Goal: Information Seeking & Learning: Check status

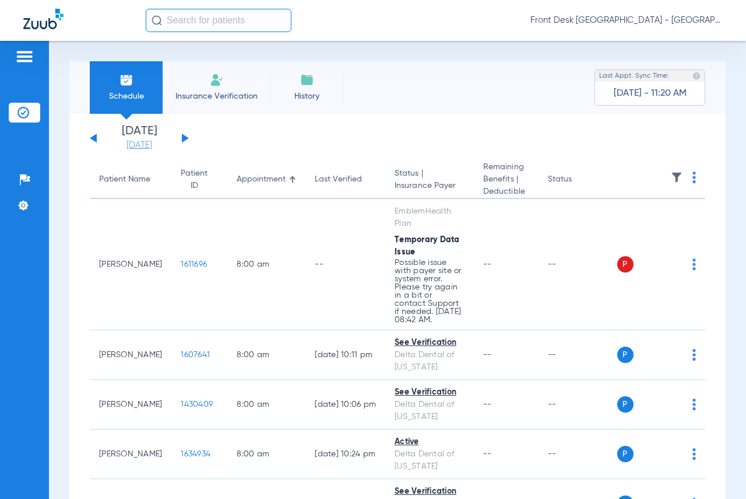
click at [160, 144] on link "[DATE]" at bounding box center [139, 145] width 70 height 12
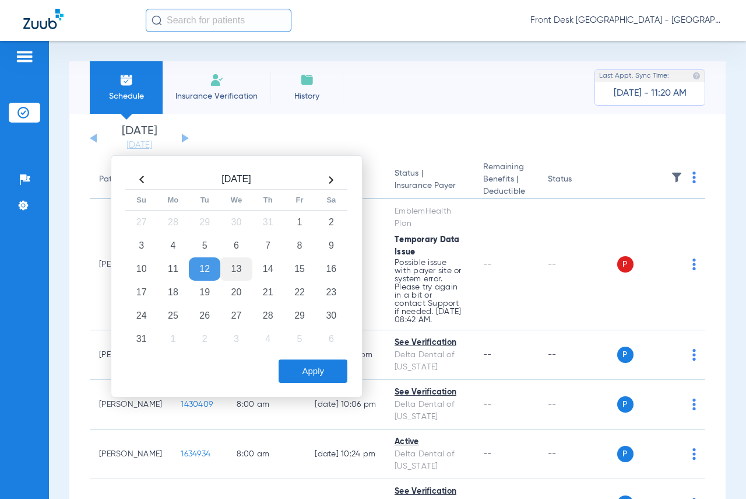
click at [243, 264] on td "13" at bounding box center [235, 268] width 31 height 23
click at [286, 378] on button "Apply" at bounding box center [313, 370] width 69 height 23
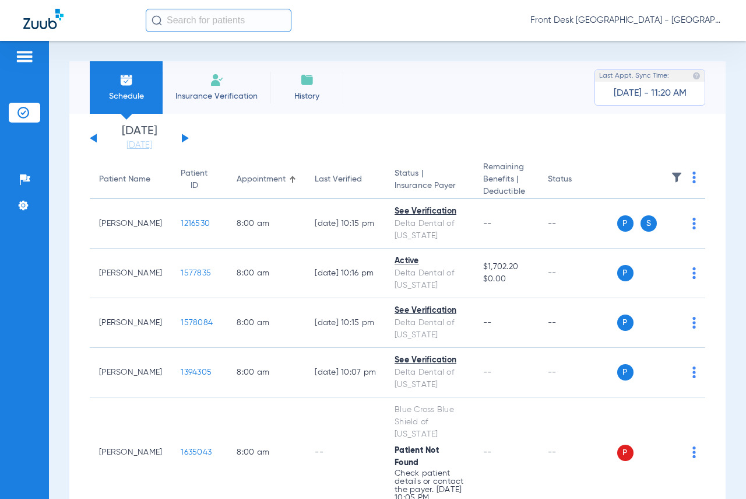
click at [671, 180] on img at bounding box center [677, 177] width 12 height 12
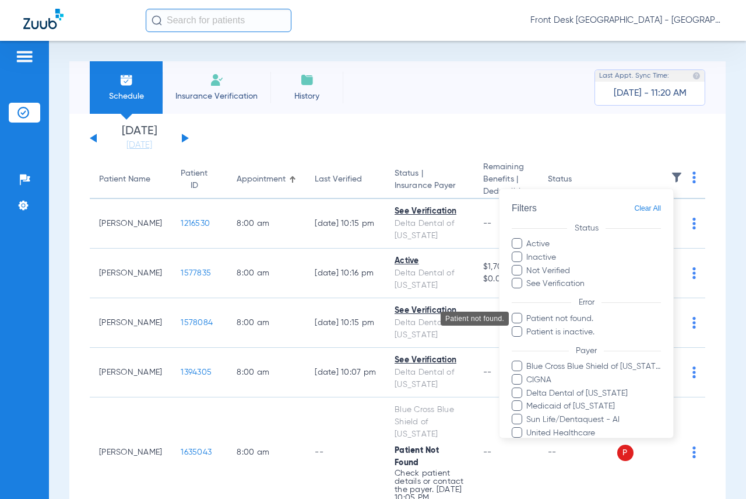
scroll to position [150, 0]
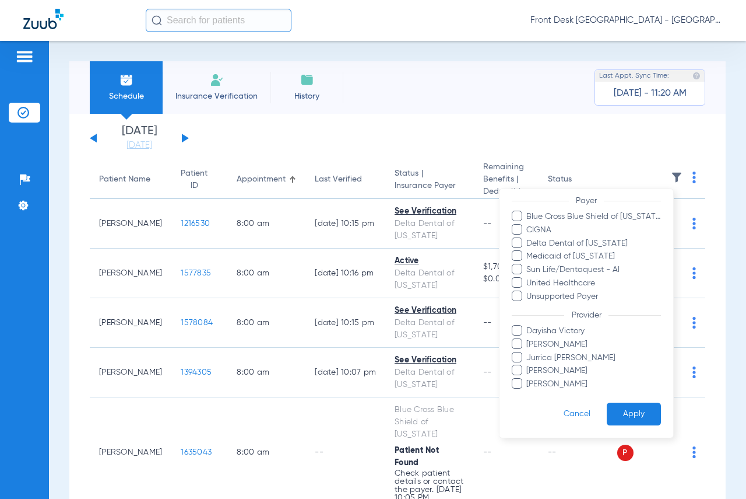
click at [552, 381] on span "[PERSON_NAME]" at bounding box center [593, 384] width 135 height 12
click at [528, 392] on input "[PERSON_NAME]" at bounding box center [528, 392] width 0 height 0
click at [630, 418] on button "Apply" at bounding box center [634, 413] width 54 height 23
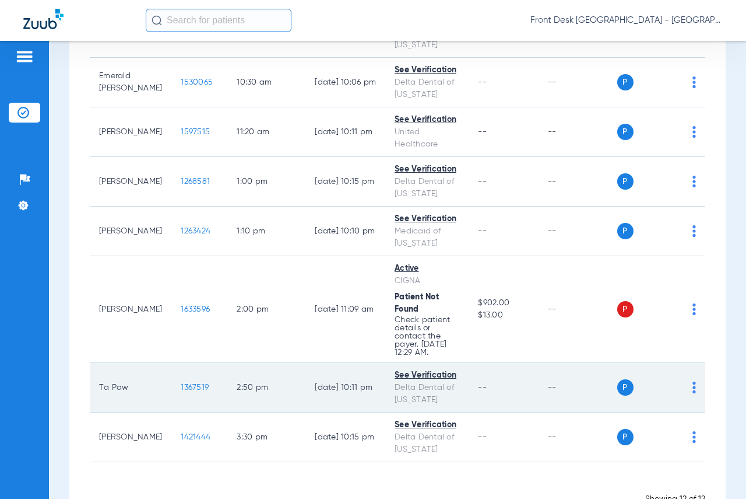
scroll to position [466, 0]
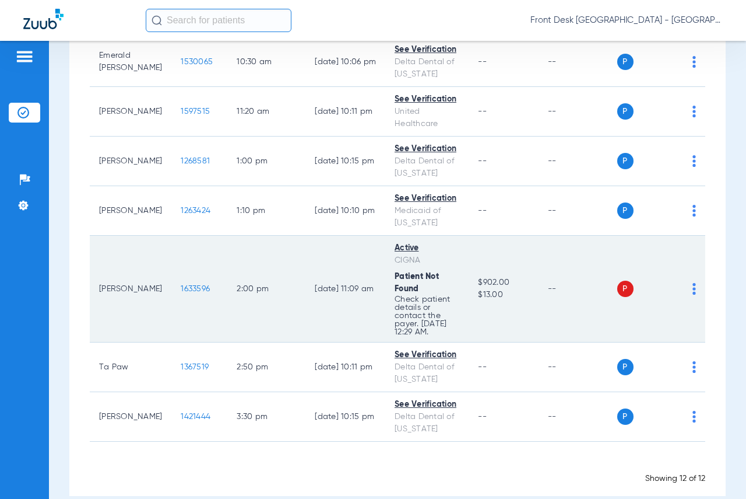
click at [181, 291] on span "1633596" at bounding box center [195, 289] width 29 height 8
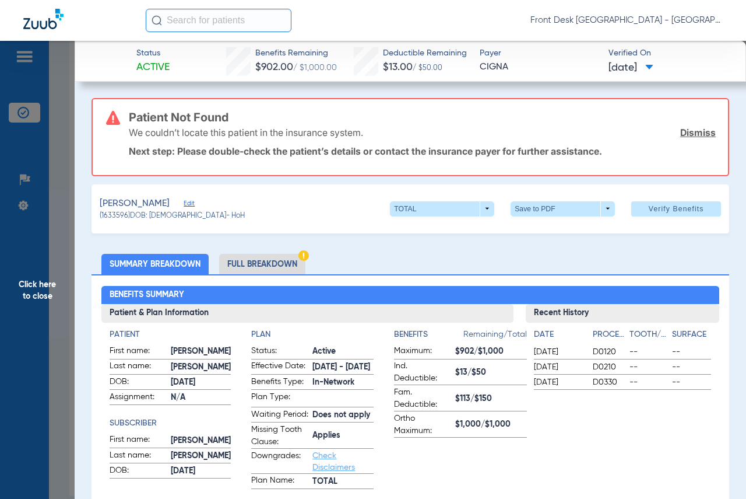
scroll to position [58, 0]
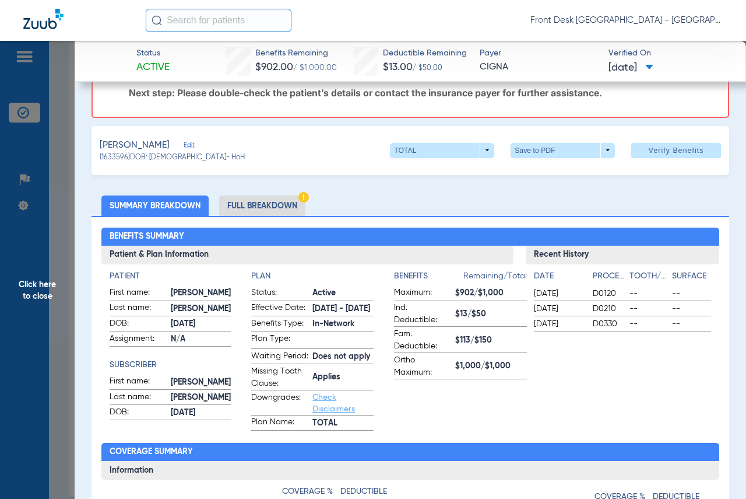
drag, startPoint x: 432, startPoint y: 314, endPoint x: 495, endPoint y: 315, distance: 63.0
click at [495, 315] on label "Ind. Deductible: $13/$50" at bounding box center [460, 313] width 133 height 25
click at [474, 308] on span "$13/$50" at bounding box center [491, 314] width 72 height 12
drag, startPoint x: 444, startPoint y: 344, endPoint x: 499, endPoint y: 349, distance: 55.6
click at [499, 349] on label "Fam. Deductible: $113/$150" at bounding box center [460, 340] width 133 height 25
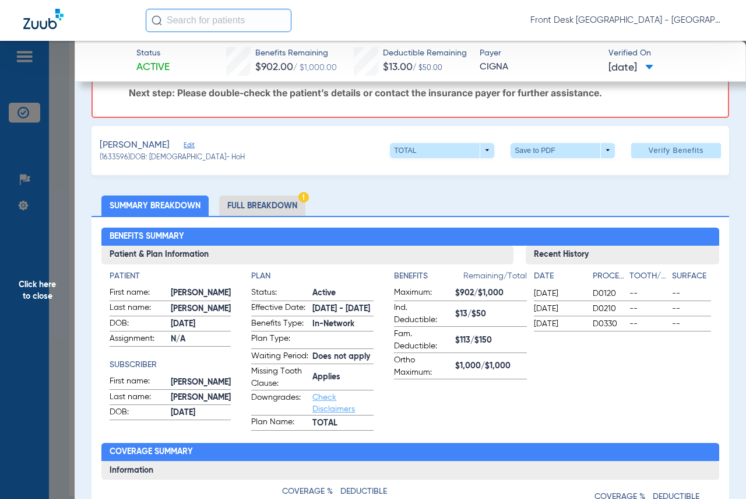
drag, startPoint x: 431, startPoint y: 311, endPoint x: 472, endPoint y: 313, distance: 41.5
click at [472, 313] on label "Ind. Deductible: $13/$50" at bounding box center [460, 313] width 133 height 25
click at [479, 314] on span "$13/$50" at bounding box center [491, 314] width 72 height 12
drag, startPoint x: 441, startPoint y: 315, endPoint x: 485, endPoint y: 317, distance: 43.7
click at [485, 317] on span "$13/$50" at bounding box center [491, 314] width 72 height 12
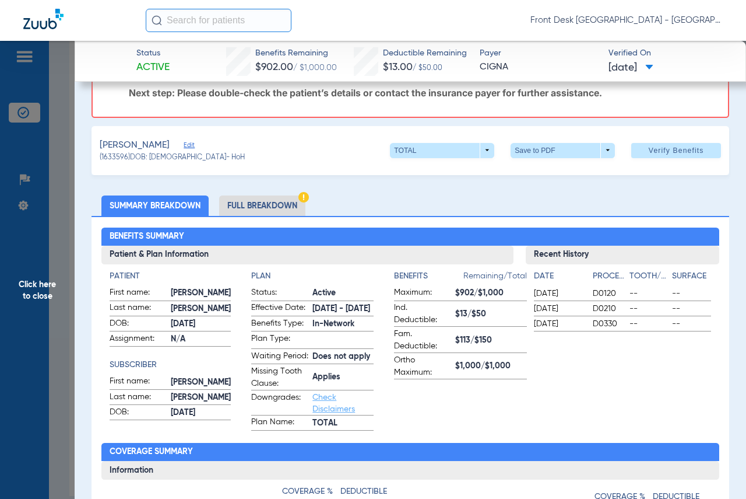
drag, startPoint x: 430, startPoint y: 292, endPoint x: 497, endPoint y: 294, distance: 67.1
click at [497, 294] on label "Maximum: $902/$1,000" at bounding box center [460, 293] width 133 height 15
click at [455, 293] on span "$902/$1,000" at bounding box center [491, 293] width 72 height 12
click at [471, 296] on span "$902/$1,000" at bounding box center [491, 293] width 72 height 12
click at [44, 291] on span "Click here to close" at bounding box center [37, 290] width 75 height 499
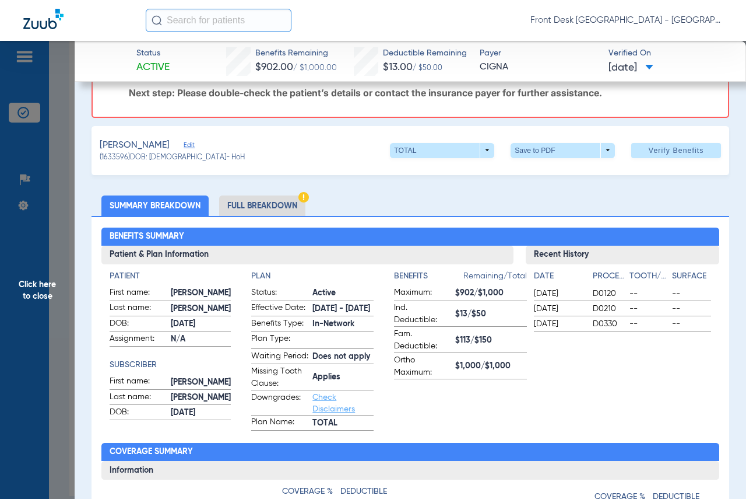
scroll to position [0, 0]
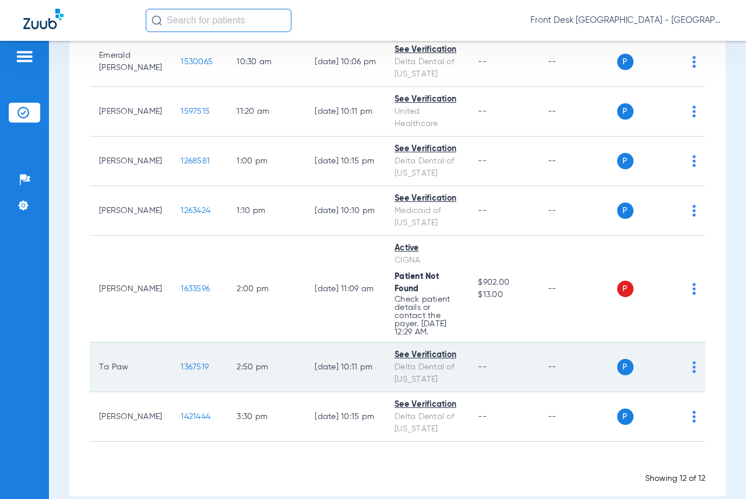
click at [181, 368] on span "1367519" at bounding box center [195, 367] width 28 height 8
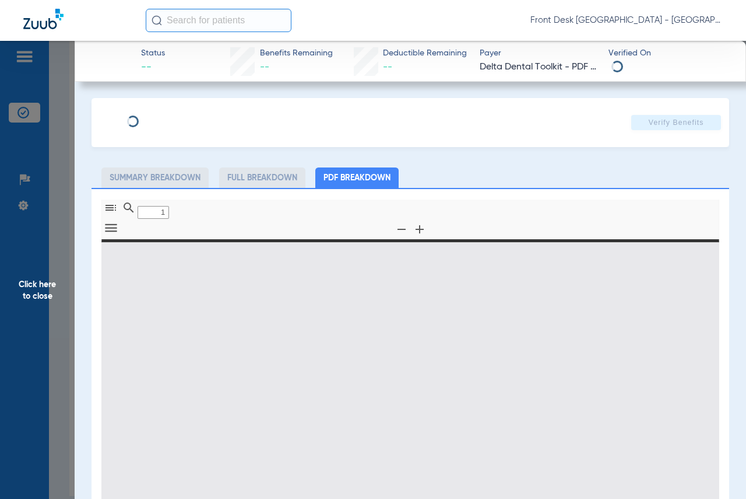
type input "0"
select select "page-width"
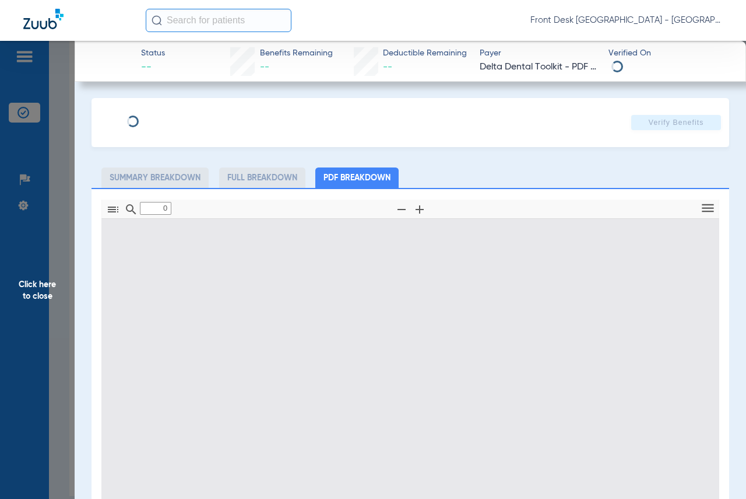
type input "1"
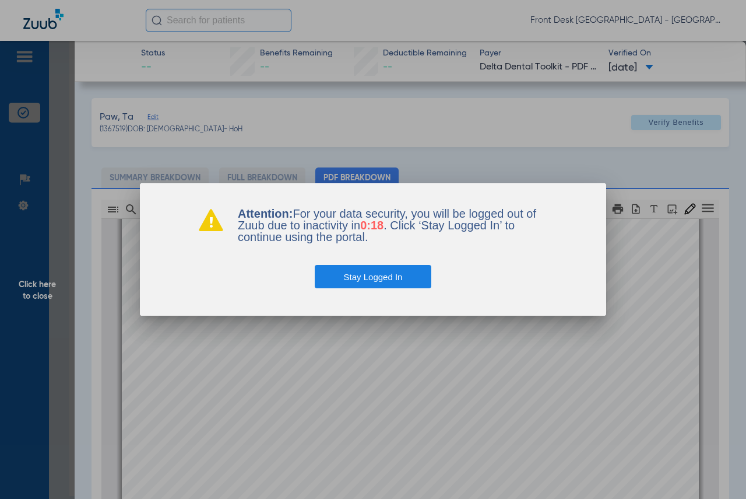
click at [385, 283] on button "Stay Logged In" at bounding box center [373, 276] width 117 height 23
